Goal: Information Seeking & Learning: Check status

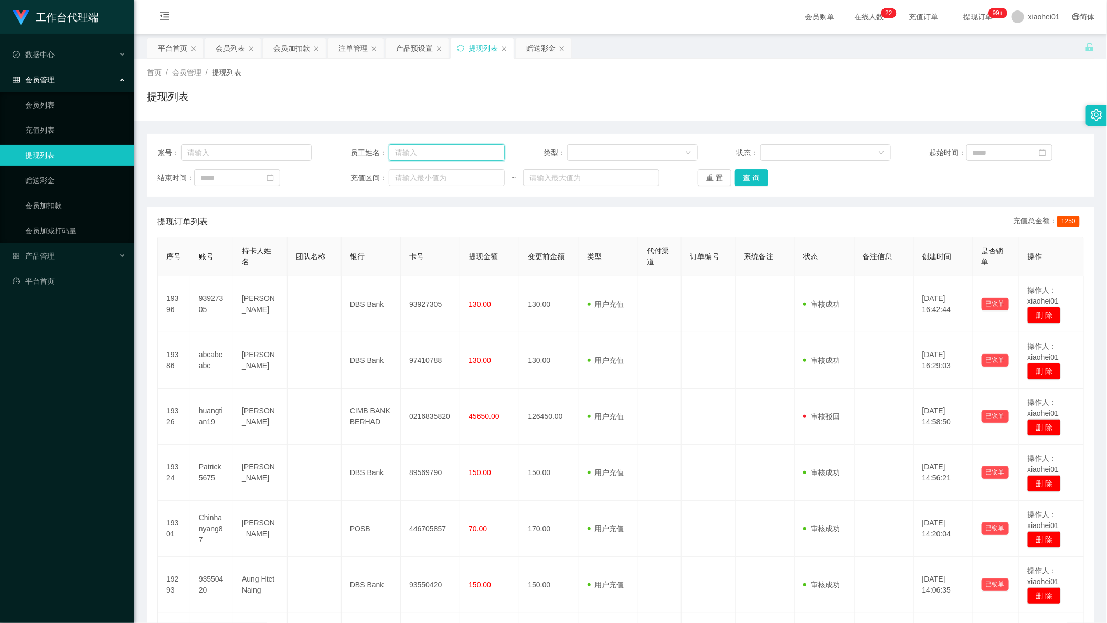
click at [428, 151] on input "text" at bounding box center [447, 152] width 116 height 17
paste input "Chinhanyang87"
type input "Chinhanyang87"
click at [764, 169] on div "重 置 查 询" at bounding box center [775, 177] width 154 height 17
click at [751, 175] on button "查 询" at bounding box center [751, 177] width 34 height 17
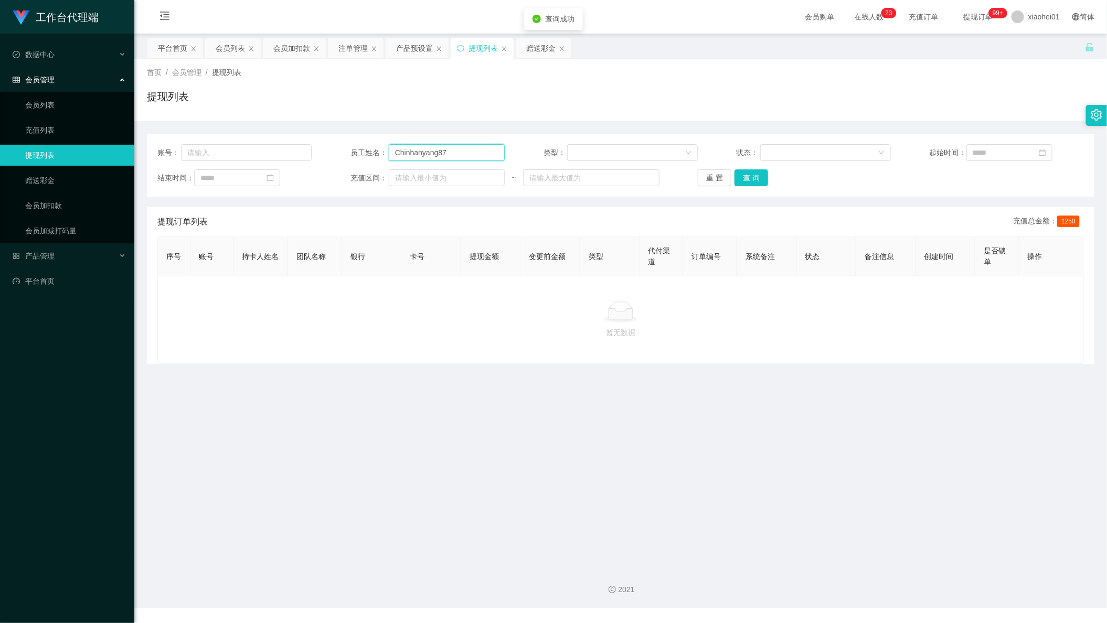
drag, startPoint x: 456, startPoint y: 156, endPoint x: 255, endPoint y: 134, distance: 202.6
click at [296, 134] on div "账号： 员工姓名： Chinhanyang87 类型： 状态： 起始时间： 结束时间： 充值区间： ~ 重 置 查 询" at bounding box center [620, 165] width 947 height 63
drag, startPoint x: 237, startPoint y: 142, endPoint x: 244, endPoint y: 145, distance: 8.2
click at [236, 142] on div "账号： 员工姓名： 类型： 状态： 起始时间： 结束时间： 充值区间： ~ 重 置 查 询" at bounding box center [620, 165] width 947 height 63
click at [252, 153] on input "text" at bounding box center [246, 152] width 131 height 17
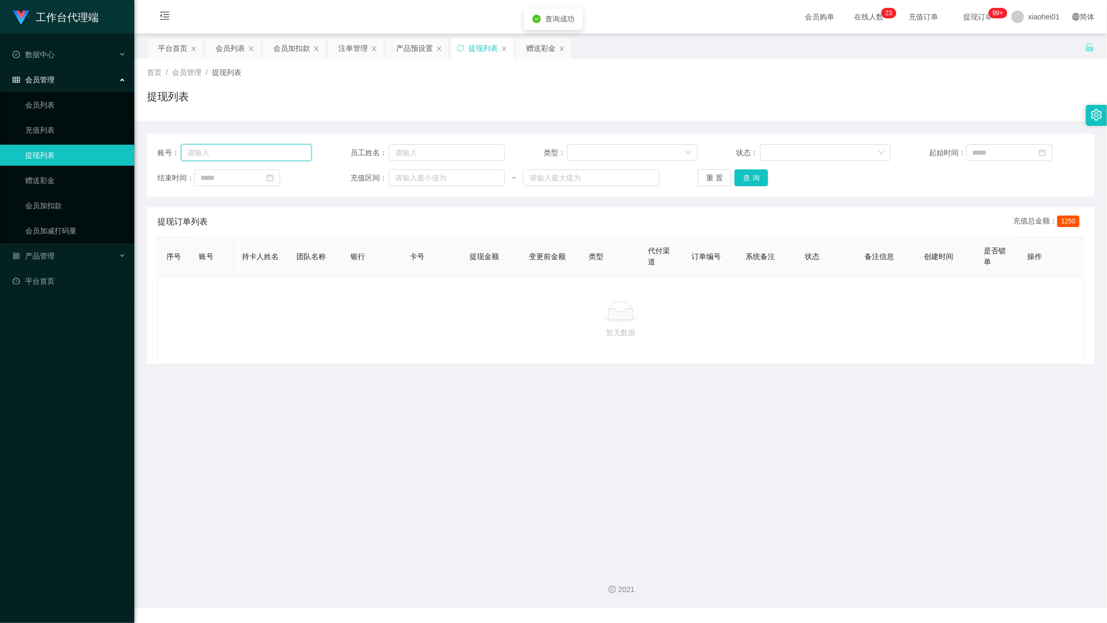
paste input "Chinhanyang87"
type input "Chinhanyang87"
click at [761, 169] on button "查 询" at bounding box center [751, 177] width 34 height 17
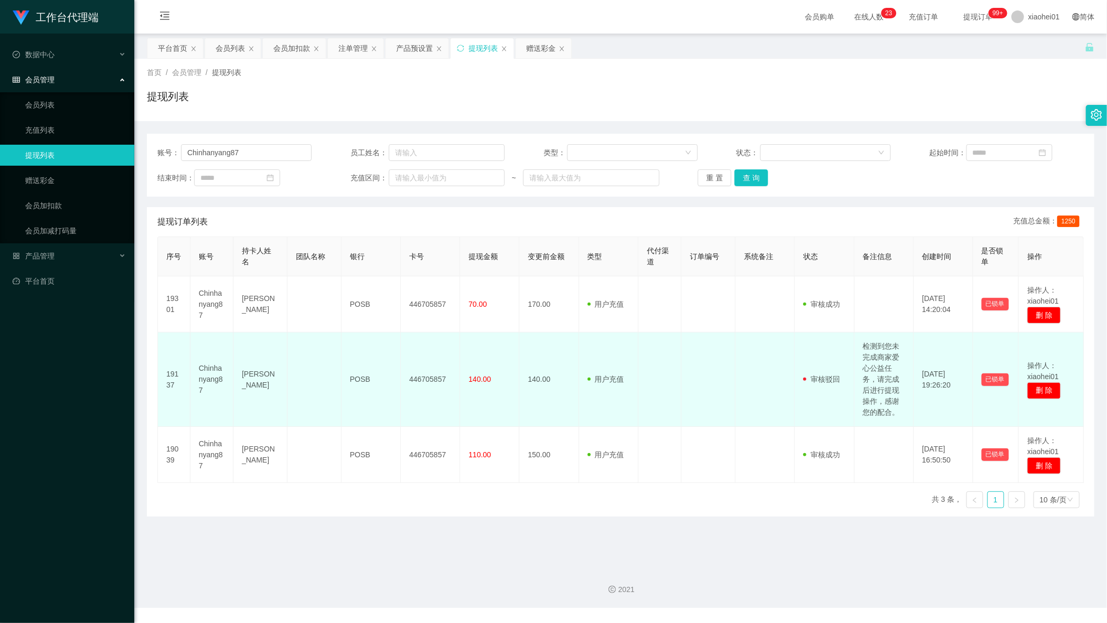
click at [432, 378] on td "446705857" at bounding box center [430, 380] width 59 height 94
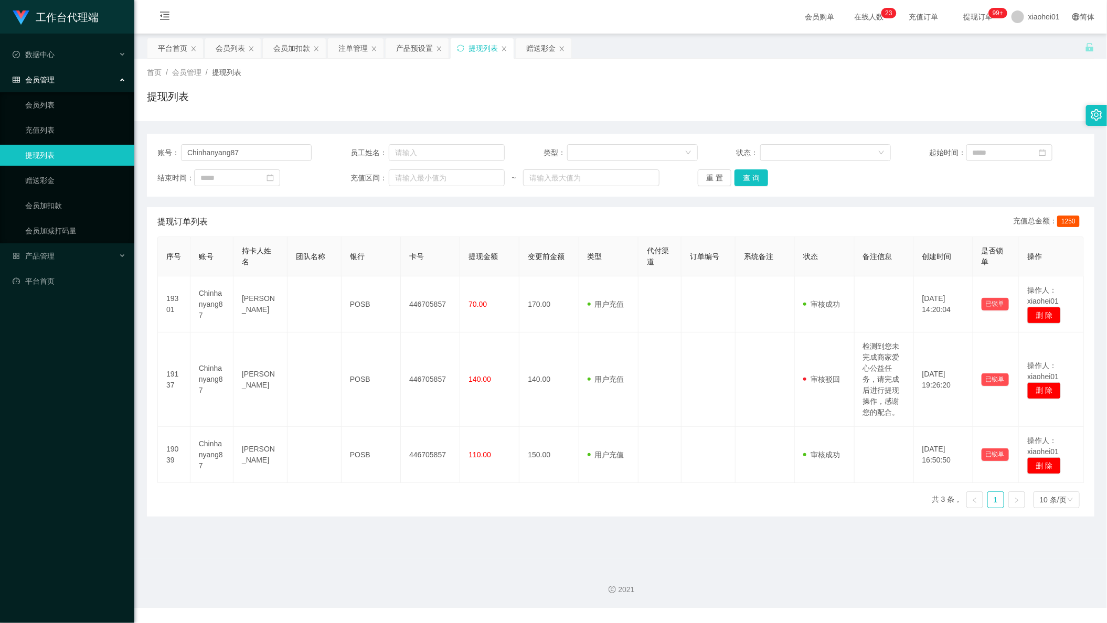
drag, startPoint x: 777, startPoint y: 116, endPoint x: 754, endPoint y: 80, distance: 43.2
click at [777, 115] on div "首页 / 会员管理 / 提现列表 / 提现列表" at bounding box center [620, 90] width 973 height 62
